Goal: Find specific page/section: Find specific page/section

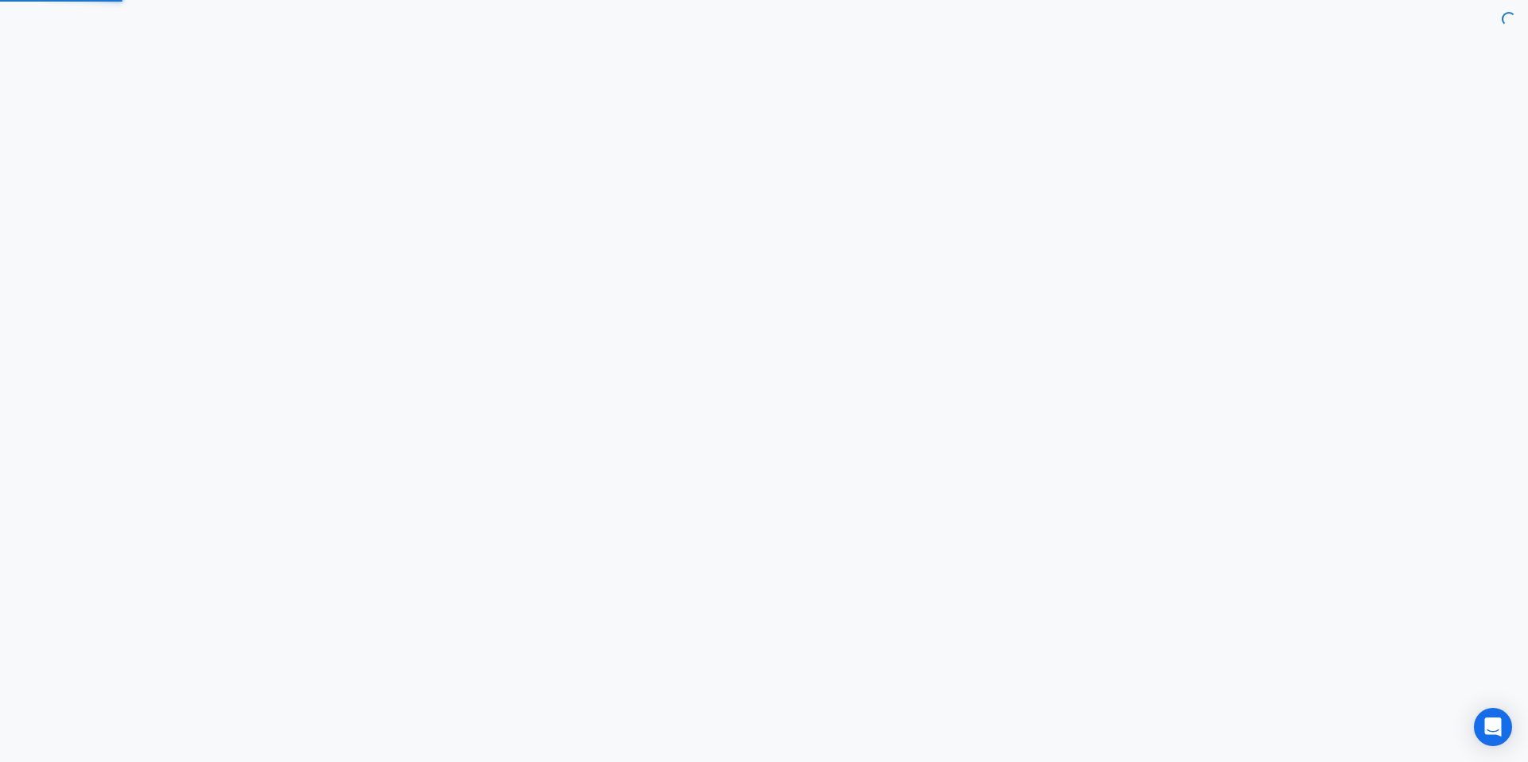
select select "7d"
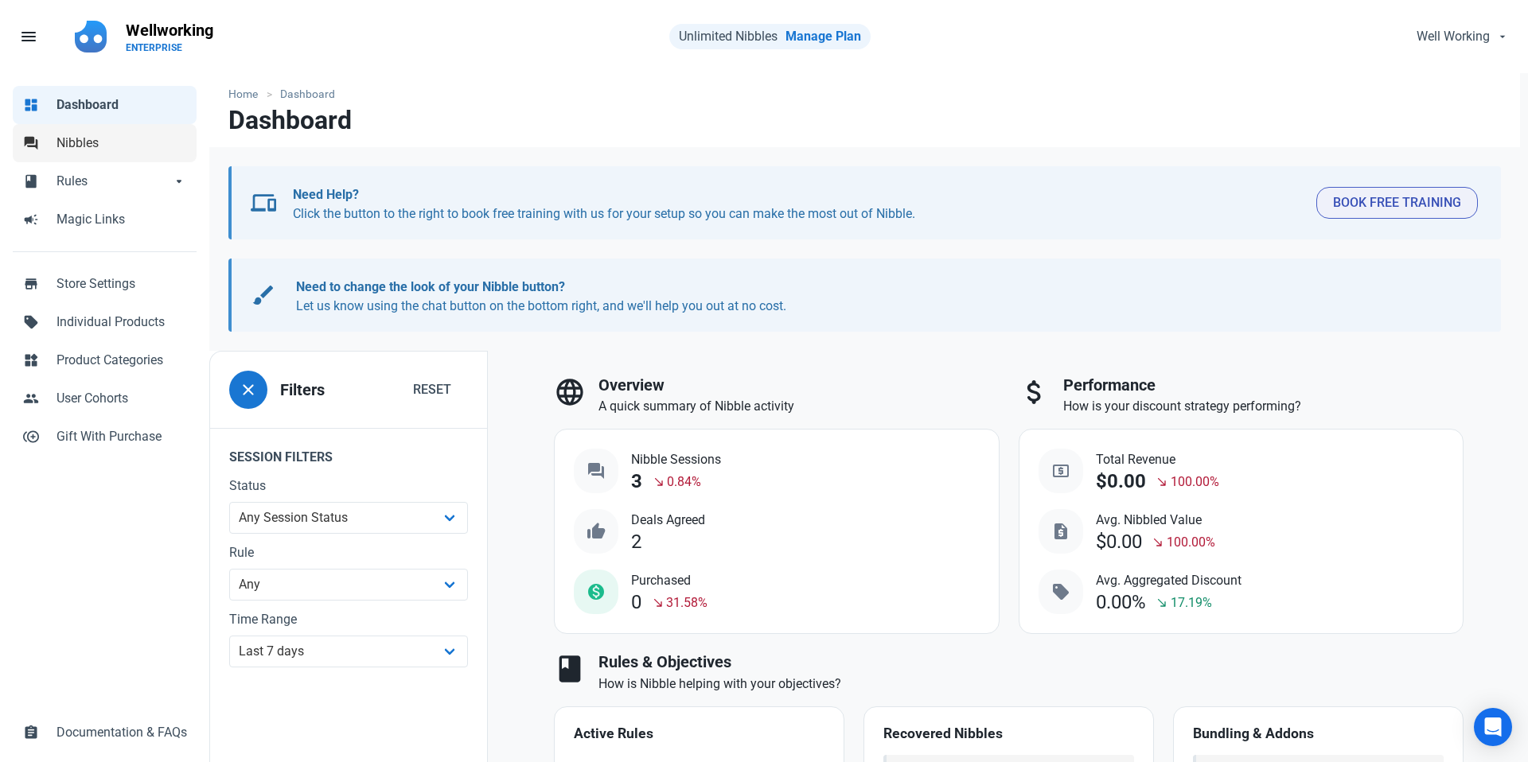
click at [90, 150] on span "Nibbles" at bounding box center [121, 143] width 130 height 19
